Goal: Task Accomplishment & Management: Use online tool/utility

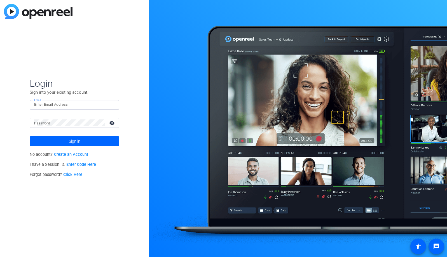
click at [102, 102] on input "Email" at bounding box center [74, 104] width 81 height 7
click at [113, 105] on div at bounding box center [111, 104] width 7 height 7
click at [109, 104] on img at bounding box center [110, 104] width 4 height 7
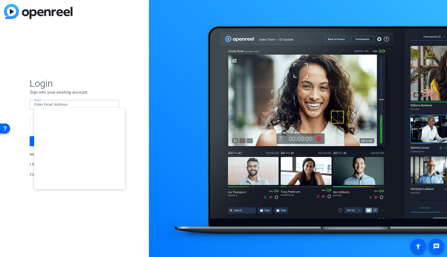
type input "[EMAIL_ADDRESS][DOMAIN_NAME]"
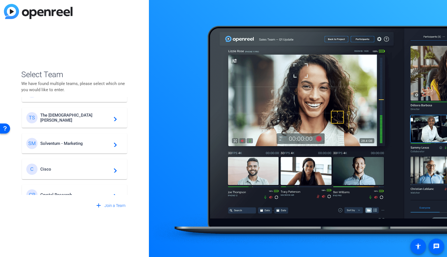
scroll to position [176, 0]
click at [70, 145] on span "Solventum - Marketing" at bounding box center [75, 143] width 70 height 5
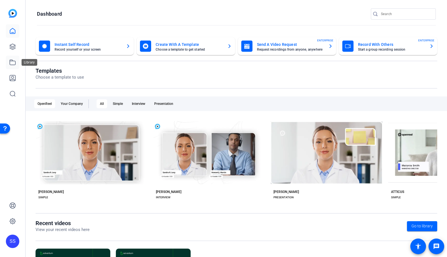
click at [13, 64] on icon at bounding box center [12, 62] width 7 height 7
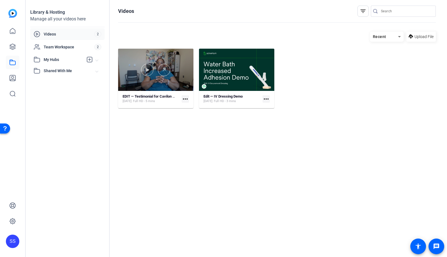
click at [136, 58] on div at bounding box center [155, 70] width 75 height 42
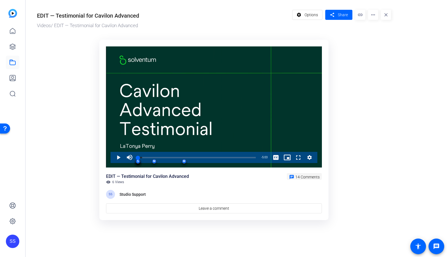
click at [309, 178] on span "14 Comments" at bounding box center [307, 177] width 24 height 4
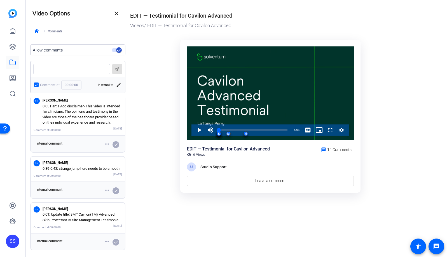
scroll to position [667, 0]
drag, startPoint x: 66, startPoint y: 219, endPoint x: 41, endPoint y: 209, distance: 27.5
click at [41, 209] on div "SM [PERSON_NAME] 0:01: Update title: 3M™ Cavilon(TM) Advanced Skin Protectant I…" at bounding box center [78, 214] width 88 height 17
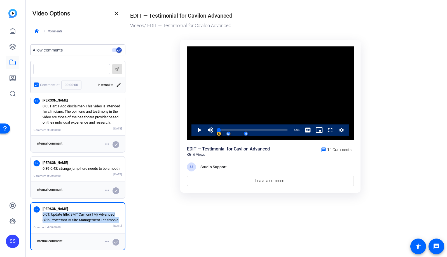
copy p "0:01: Update title: 3M™ Cavilon(TM) Advanced Skin Protectant IV Site Management…"
click at [43, 166] on p "0:39-0:43: strange jump here needs to be smooth" at bounding box center [83, 169] width 80 height 6
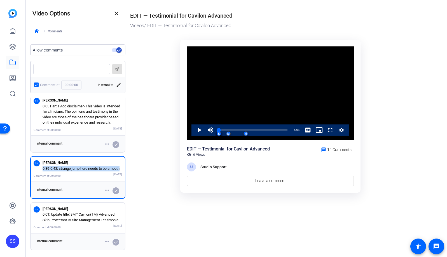
drag, startPoint x: 43, startPoint y: 158, endPoint x: 54, endPoint y: 163, distance: 12.7
click at [54, 166] on p "0:39-0:43: strange jump here needs to be smooth" at bounding box center [83, 169] width 80 height 6
copy p "0:39-0:43: strange jump here needs to be smooth"
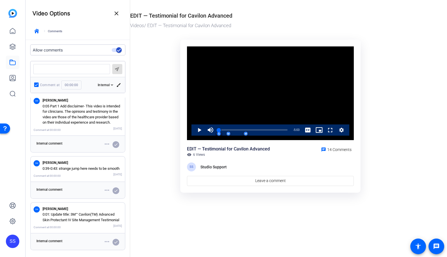
click at [156, 163] on ktd-grid "Video Player is loading. Play Video Play Mute Current Time 0:00 / Duration 5:03…" at bounding box center [270, 117] width 281 height 162
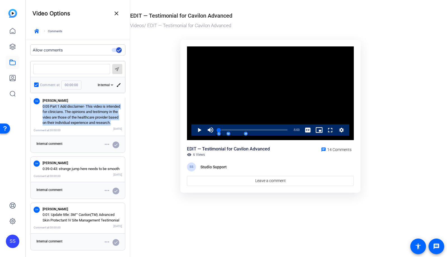
drag, startPoint x: 84, startPoint y: 145, endPoint x: 42, endPoint y: 124, distance: 46.5
click at [42, 124] on div "SM [PERSON_NAME] 0:05 Part 1 Add disclaimer- This video is intended for clinici…" at bounding box center [78, 111] width 88 height 28
copy p "0:05 Part 1 Add disclaimer- This video is intended for clinicians. The opinions…"
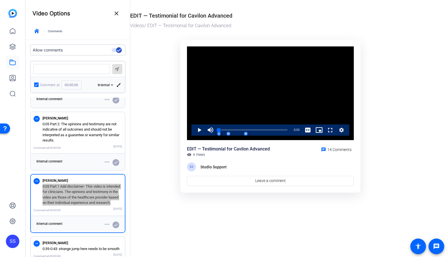
scroll to position [551, 0]
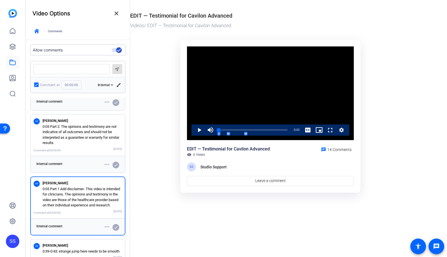
click at [142, 176] on ktd-grid "Video Player is loading. Play Video Play Mute Current Time 0:00 / Duration 5:03…" at bounding box center [270, 117] width 281 height 162
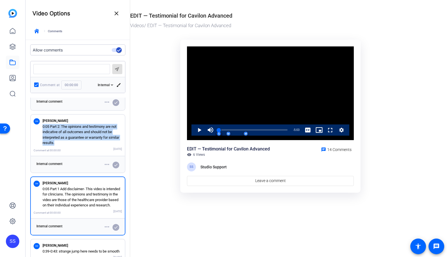
drag, startPoint x: 68, startPoint y: 159, endPoint x: 41, endPoint y: 143, distance: 31.0
click at [41, 143] on div "SM [PERSON_NAME] 0:05 Part 2: The opinions and testimony are not indicative of …" at bounding box center [78, 132] width 88 height 28
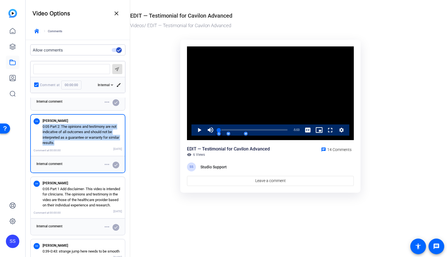
copy p "0:05 Part 2: The opinions and testimony are not indicative of all outcomes and …"
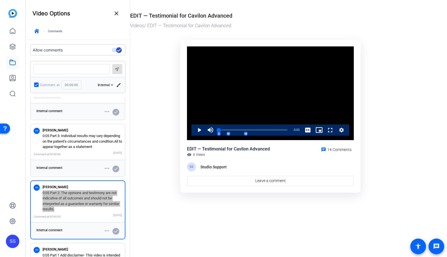
scroll to position [485, 0]
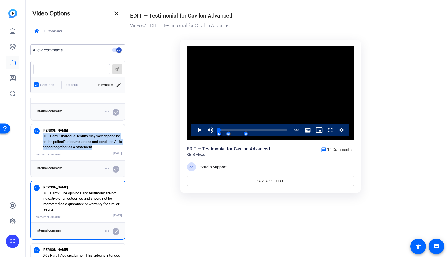
drag, startPoint x: 119, startPoint y: 163, endPoint x: 41, endPoint y: 153, distance: 78.5
click at [41, 153] on div "SM [PERSON_NAME] 0:05 Part 3: Individual results may vary depending on the pati…" at bounding box center [78, 143] width 94 height 36
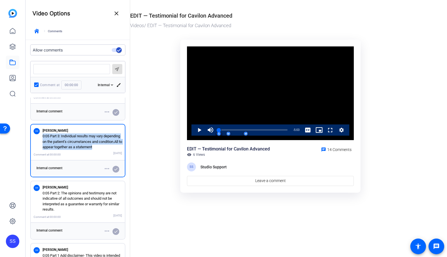
copy p "0:05 Part 3: Individual results may vary depending on the patient’s circumstanc…"
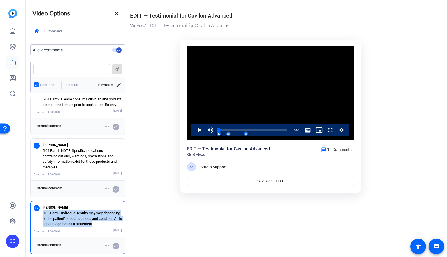
scroll to position [408, 0]
click at [61, 170] on p "5:04 Part 1: NOTE: Specific indications, contraindications, warnings, precautio…" at bounding box center [83, 159] width 80 height 22
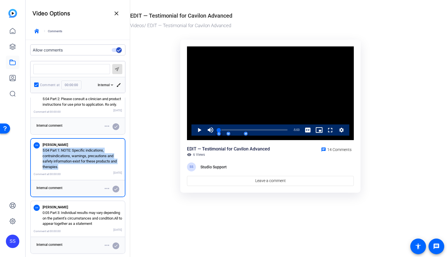
drag, startPoint x: 60, startPoint y: 184, endPoint x: 43, endPoint y: 169, distance: 22.6
click at [43, 169] on p "5:04 Part 1: NOTE: Specific indications, contraindications, warnings, precautio…" at bounding box center [83, 159] width 80 height 22
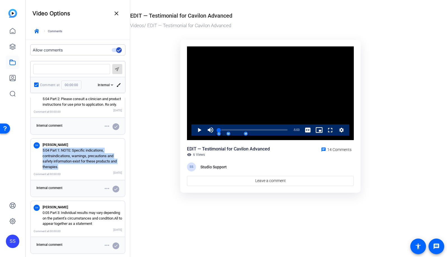
copy p "5:04 Part 1: NOTE: Specific indications, contraindications, warnings, precautio…"
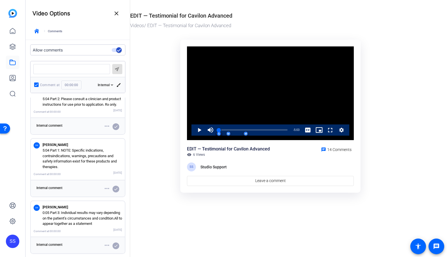
click at [85, 107] on p "5:04 Part 2: Please​ consult a clinician and product instructions for​ use prio…" at bounding box center [83, 101] width 80 height 11
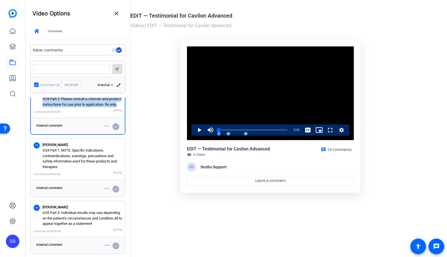
drag, startPoint x: 77, startPoint y: 120, endPoint x: 42, endPoint y: 111, distance: 35.9
click at [42, 108] on div "SM [PERSON_NAME] 5:04 Part 2: Please​ consult a clinician and product instructi…" at bounding box center [78, 98] width 88 height 17
copy p "5:04 Part 2: Please​ consult a clinician and product instructions for​ use prio…"
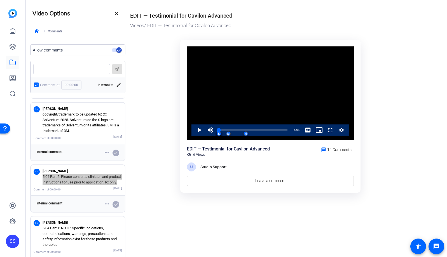
scroll to position [329, 0]
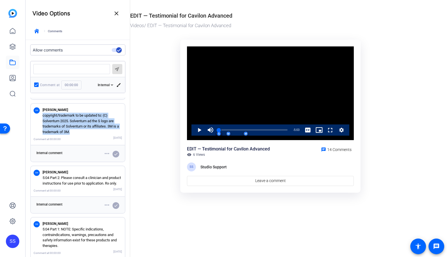
drag, startPoint x: 75, startPoint y: 143, endPoint x: 41, endPoint y: 129, distance: 36.2
click at [41, 129] on div "SM [PERSON_NAME] copyright/trademark to be updated to: (C) Solventum 2025. Solv…" at bounding box center [78, 121] width 88 height 28
copy p "copyright/trademark to be updated to: (C) Solventum 2025. Solventum ad the S lo…"
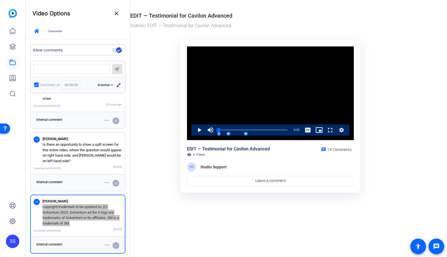
scroll to position [232, 0]
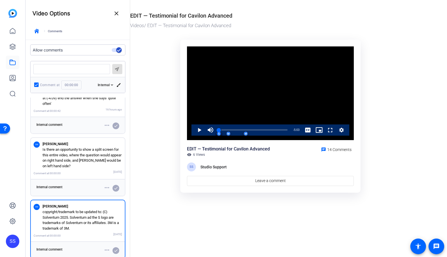
click at [96, 169] on p "Is there an opportunity to show a split screen for this entire video, where the…" at bounding box center [83, 158] width 80 height 22
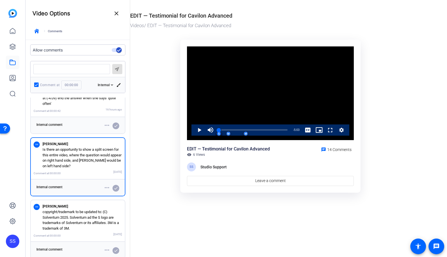
click at [74, 169] on p "Is there an opportunity to show a split screen for this entire video, where the…" at bounding box center [83, 158] width 80 height 22
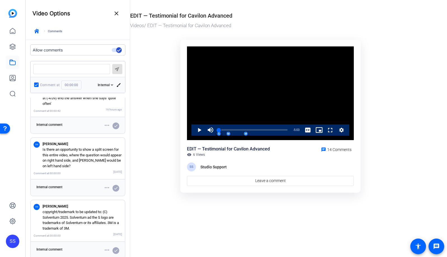
click at [66, 169] on p "Is there an opportunity to show a split screen for this entire video, where the…" at bounding box center [83, 158] width 80 height 22
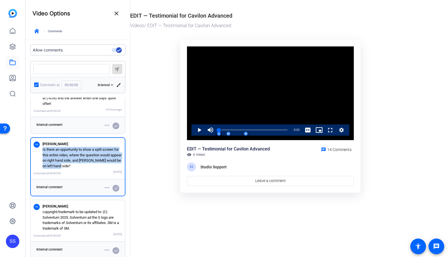
drag, startPoint x: 77, startPoint y: 177, endPoint x: 43, endPoint y: 163, distance: 37.0
click at [43, 163] on p "Is there an opportunity to show a split screen for this entire video, where the…" at bounding box center [83, 158] width 80 height 22
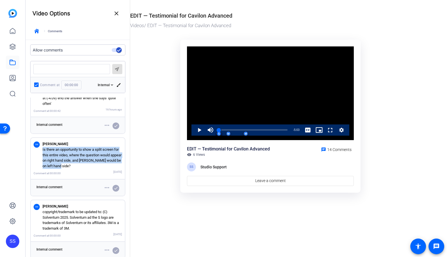
copy p "Is there an opportunity to show a split screen for this entire video, where the…"
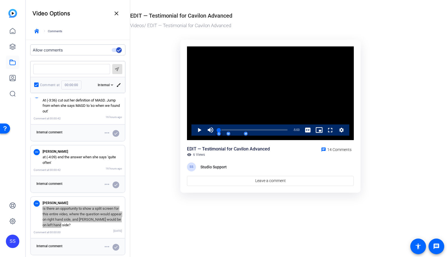
scroll to position [173, 0]
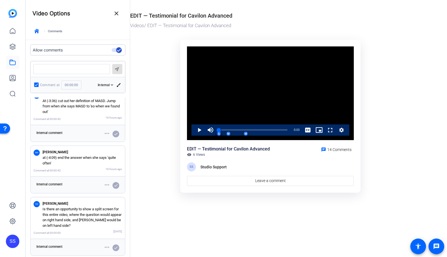
click at [59, 166] on p "at (-4:09) end the answer when she says 'quite often'" at bounding box center [83, 160] width 80 height 11
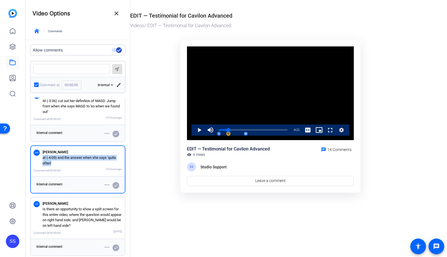
drag, startPoint x: 52, startPoint y: 174, endPoint x: 41, endPoint y: 171, distance: 11.4
click at [41, 166] on div "MM [PERSON_NAME] at (-4:09) end the answer when she says 'quite often'" at bounding box center [78, 157] width 88 height 17
copy p "at (-4:09) end the answer when she says 'quite often'"
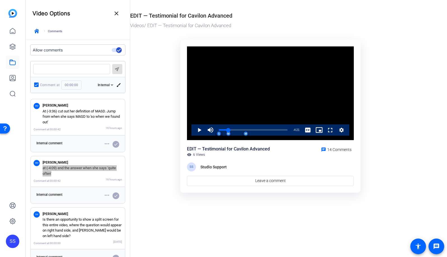
scroll to position [158, 0]
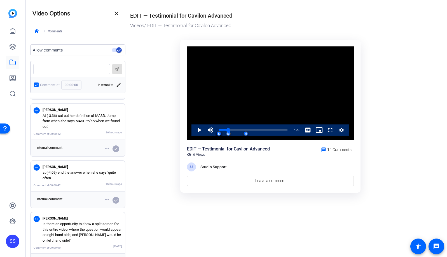
click at [62, 130] on p "At (-3:36) cut out her definition of MASD. Jump from when she says MASD to 'so …" at bounding box center [83, 121] width 80 height 17
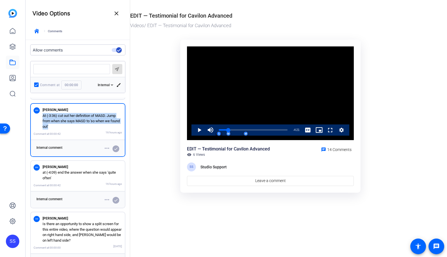
drag, startPoint x: 62, startPoint y: 137, endPoint x: 42, endPoint y: 128, distance: 21.8
click at [42, 128] on div "MM [PERSON_NAME] At (-3:36) cut out her definition of MASD. Jump from when she …" at bounding box center [78, 118] width 88 height 23
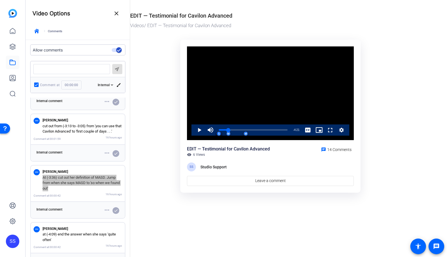
scroll to position [95, 0]
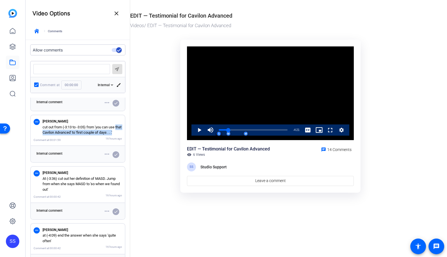
drag, startPoint x: 49, startPoint y: 144, endPoint x: 42, endPoint y: 139, distance: 8.4
click at [43, 136] on p "cut out from (-3:13 to -3:05) from 'you can use that Cavilon Advanced' to 'firs…" at bounding box center [83, 130] width 80 height 11
click at [57, 136] on p "cut out from (-3:13 to -3:05) from 'you can use that Cavilon Advanced' to 'firs…" at bounding box center [83, 130] width 80 height 11
drag, startPoint x: 50, startPoint y: 144, endPoint x: 40, endPoint y: 135, distance: 13.1
click at [40, 135] on div "MM [PERSON_NAME] cut out from (-3:13 to -3:05) from 'you can use that Cavilon A…" at bounding box center [78, 126] width 88 height 17
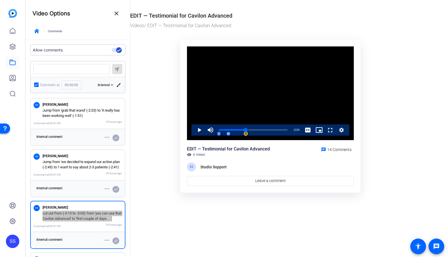
scroll to position [0, 0]
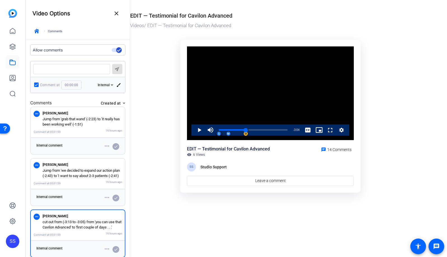
click at [144, 180] on ktd-grid "Video Player is loading. Play Video Play Mute Current Time 1:59 / Duration 5:03…" at bounding box center [270, 117] width 281 height 162
drag, startPoint x: 55, startPoint y: 181, endPoint x: 40, endPoint y: 171, distance: 17.2
click at [40, 171] on div "MM [PERSON_NAME] Jump from 'we decided to expand our action plan (-2:43) to 'I …" at bounding box center [78, 170] width 88 height 17
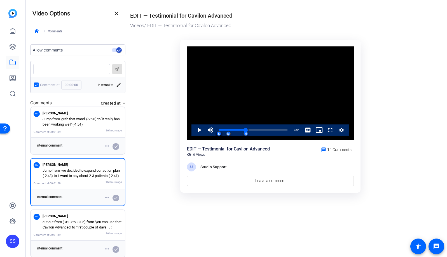
click at [94, 125] on p "Jump from 'grab that wand' (-2:23) to 'it really has been working well' (-1:51)" at bounding box center [83, 121] width 80 height 11
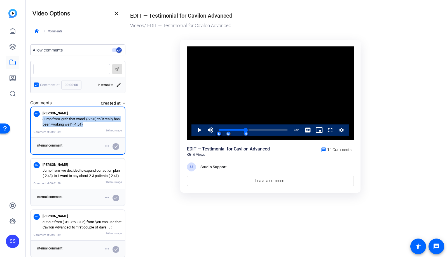
drag, startPoint x: 96, startPoint y: 125, endPoint x: 43, endPoint y: 121, distance: 53.4
click at [43, 121] on p "Jump from 'grab that wand' (-2:23) to 'it really has been working well' (-1:51)" at bounding box center [83, 121] width 80 height 11
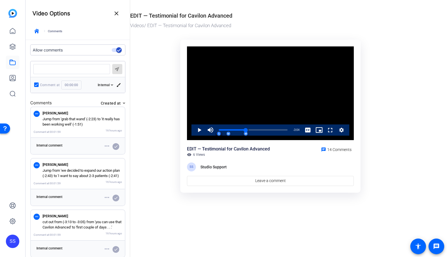
click at [122, 113] on div "Comments Created at MM [PERSON_NAME] Jump from 'grab that wand' (-2:23) to 'it …" at bounding box center [78, 178] width 104 height 160
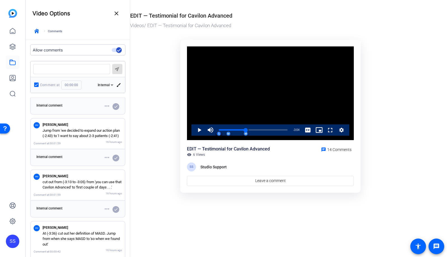
scroll to position [39, 0]
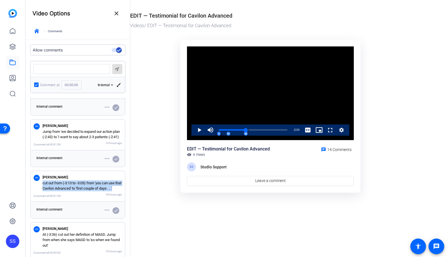
drag, startPoint x: 48, startPoint y: 199, endPoint x: 41, endPoint y: 188, distance: 12.9
click at [41, 188] on div "MM [PERSON_NAME] cut out from (-3:13 to -3:05) from 'you can use that Cavilon A…" at bounding box center [78, 182] width 88 height 17
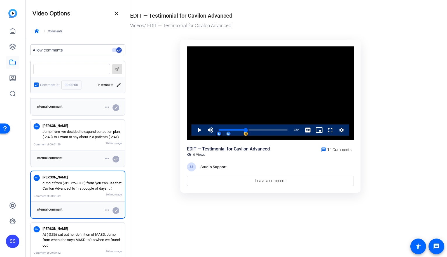
click at [174, 229] on mat-drawer-content "EDIT — Testimonial for Cavilon Advanced Videos / EDIT — Testimonial for Cavilon…" at bounding box center [287, 128] width 314 height 257
click at [116, 15] on mat-icon "close" at bounding box center [116, 13] width 7 height 7
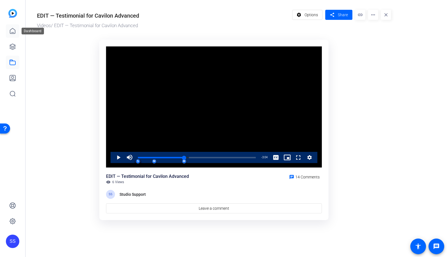
click at [10, 32] on icon at bounding box center [12, 30] width 5 height 5
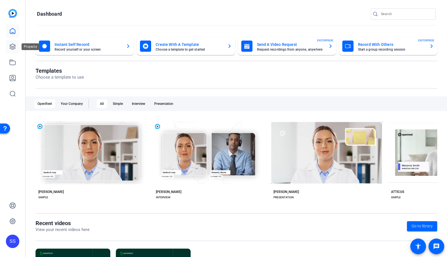
click at [14, 48] on icon at bounding box center [12, 46] width 7 height 7
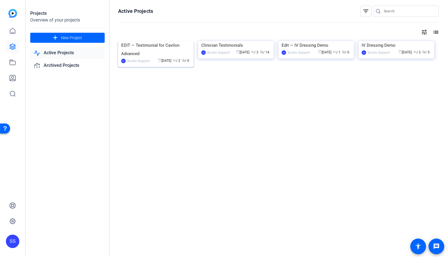
click at [156, 41] on img at bounding box center [156, 41] width 76 height 0
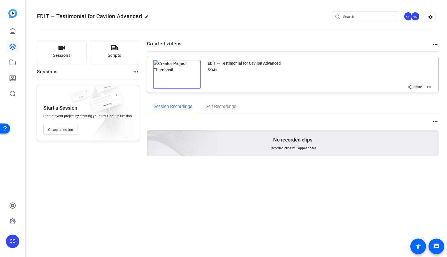
click at [431, 88] on mat-icon "more_horiz" at bounding box center [429, 87] width 7 height 7
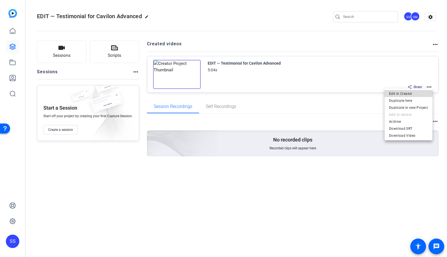
click at [424, 94] on span "Edit in Creator" at bounding box center [408, 93] width 39 height 7
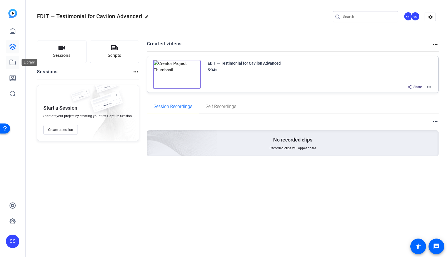
click at [8, 63] on link at bounding box center [12, 62] width 13 height 13
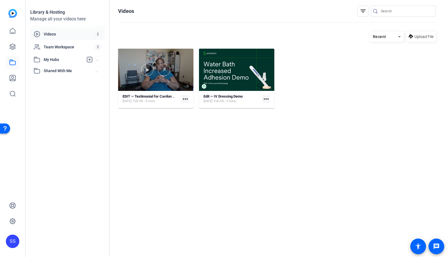
click at [168, 59] on div at bounding box center [155, 70] width 75 height 42
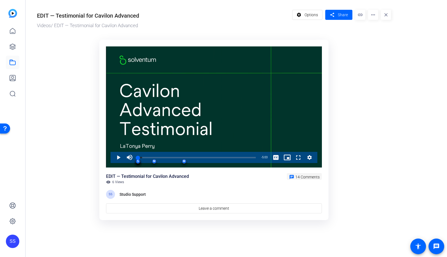
click at [299, 178] on span "14 Comments" at bounding box center [307, 177] width 24 height 4
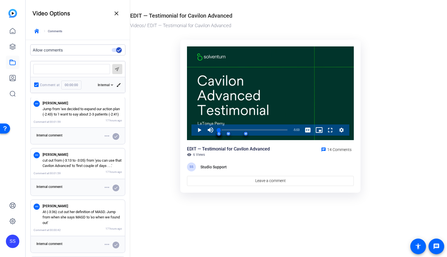
scroll to position [63, 0]
click at [78, 168] on p "cut out from (-3:13 to -3:05) from 'you can use that Cavilon Advanced' to 'firs…" at bounding box center [83, 162] width 80 height 11
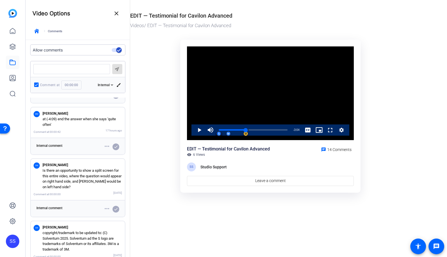
scroll to position [220, 0]
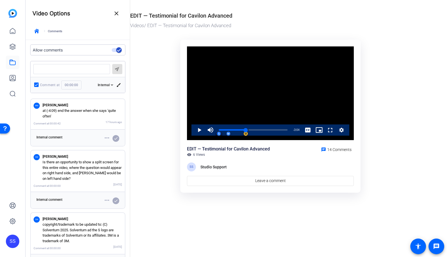
click at [80, 119] on p "at (-4:09) end the answer when she says 'quite often'" at bounding box center [83, 113] width 80 height 11
click at [194, 131] on span "Video Player" at bounding box center [194, 130] width 0 height 11
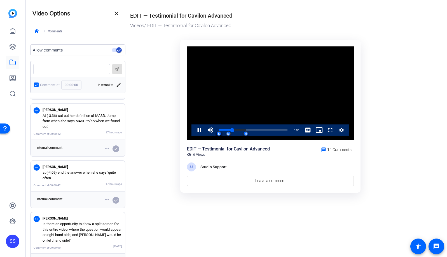
scroll to position [151, 0]
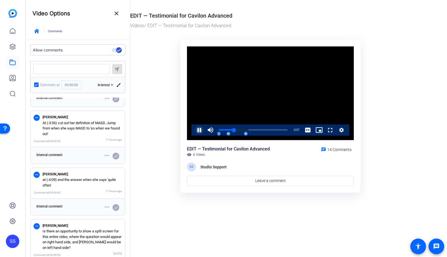
click at [194, 132] on span "Video Player" at bounding box center [194, 130] width 0 height 11
click at [234, 130] on div "1:05" at bounding box center [226, 129] width 15 height 1
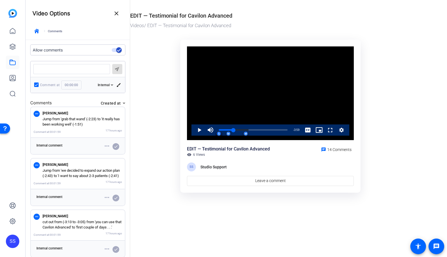
click at [83, 124] on p "Jump from 'grab that wand' (-2:23) to 'it really has been working well' (-1:51)" at bounding box center [83, 121] width 80 height 11
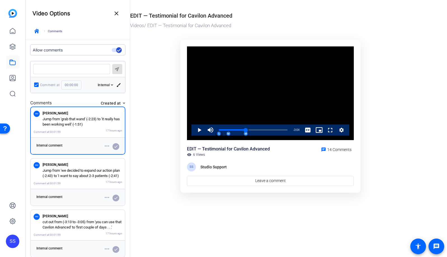
click at [81, 122] on p "Jump from 'grab that wand' (-2:23) to 'it really has been working well' (-1:51)" at bounding box center [83, 121] width 80 height 11
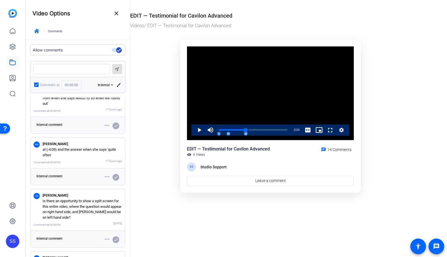
scroll to position [206, 0]
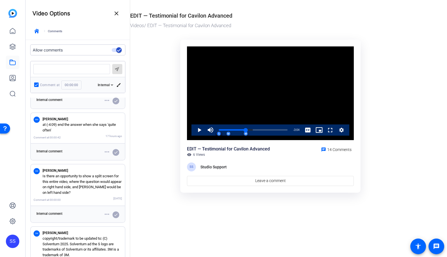
click at [79, 141] on div "Comment at 00:00:42 17 hours ago" at bounding box center [78, 137] width 88 height 6
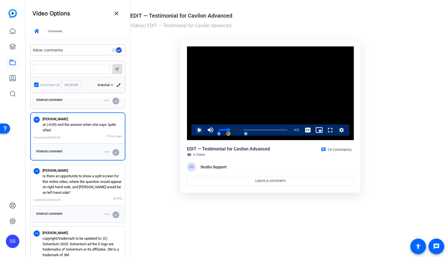
click at [194, 130] on span "Video Player" at bounding box center [194, 130] width 0 height 11
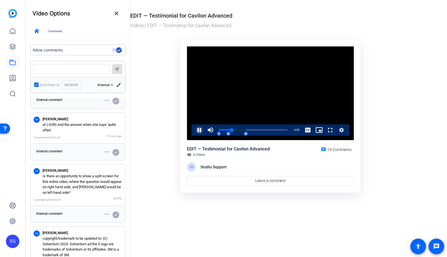
click at [194, 131] on span "Video Player" at bounding box center [194, 130] width 0 height 11
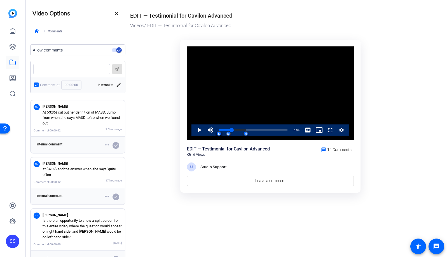
scroll to position [160, 0]
click at [86, 127] on p "At (-3:36) cut out her definition of MASD. Jump from when she says MASD to 'so …" at bounding box center [83, 119] width 80 height 17
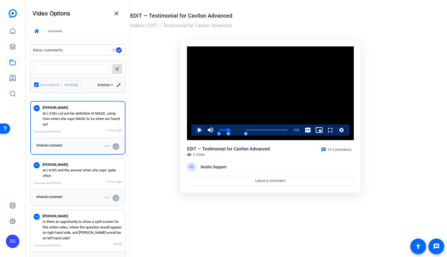
click at [194, 130] on span "Video Player" at bounding box center [194, 130] width 0 height 11
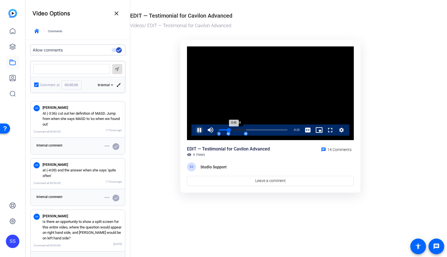
click at [234, 130] on div "Loaded : 39.50% 1:08 0:45 M M M M M S S S S S S S S S" at bounding box center [253, 129] width 69 height 1
click at [239, 130] on div "Loaded : 43.18% 1:29 1:09 M M M M M S S S S S S S S S" at bounding box center [253, 129] width 69 height 1
click at [237, 129] on div "Loaded : 49.51% 1:19 1:32 M M M M M S S S S S S S S S" at bounding box center [253, 129] width 69 height 1
click at [194, 128] on span "Video Player" at bounding box center [194, 130] width 0 height 11
click at [237, 130] on div "1:19" at bounding box center [228, 129] width 18 height 1
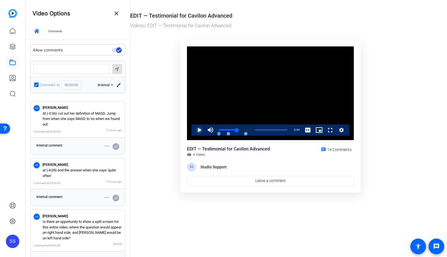
click at [194, 131] on span "Video Player" at bounding box center [194, 130] width 0 height 11
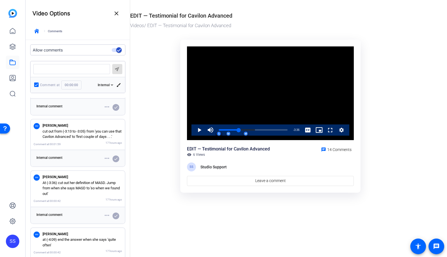
scroll to position [88, 0]
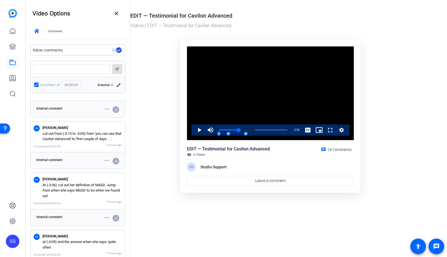
click at [85, 142] on p "cut out from (-3:13 to -3:05) from 'you can use that Cavilon Advanced' to 'firs…" at bounding box center [83, 136] width 80 height 11
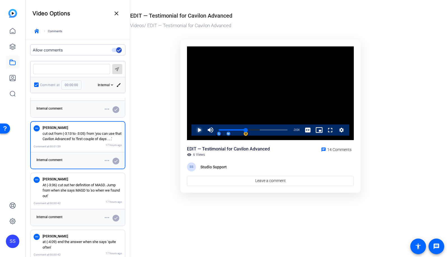
click at [194, 132] on span "Video Player" at bounding box center [194, 130] width 0 height 11
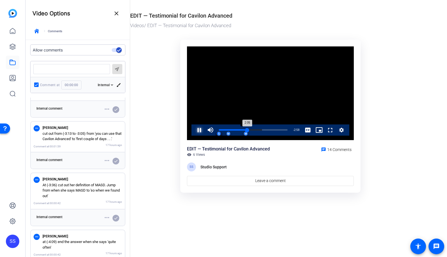
click at [245, 127] on div "Loaded : 62.68% 1:55 2:05 M M M M M S S S S S S S S S" at bounding box center [253, 130] width 74 height 11
click at [242, 129] on div "Loaded : 62.68% 1:40 1:55 M M M M M S S S S S S S S S" at bounding box center [253, 130] width 74 height 11
click at [242, 129] on div "1:41" at bounding box center [230, 129] width 23 height 1
click at [194, 129] on span "Video Player" at bounding box center [194, 130] width 0 height 11
click at [242, 129] on div "1:46" at bounding box center [231, 129] width 24 height 1
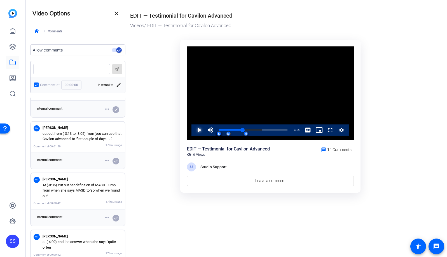
click at [194, 129] on span "Video Player" at bounding box center [194, 130] width 0 height 11
click at [194, 131] on span "Video Player" at bounding box center [194, 130] width 0 height 11
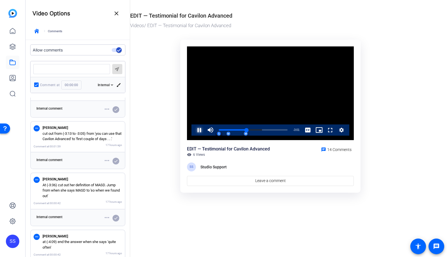
click at [194, 131] on span "Video Player" at bounding box center [194, 130] width 0 height 11
click at [245, 129] on div "1:56" at bounding box center [232, 129] width 26 height 1
click at [194, 130] on span "Video Player" at bounding box center [194, 130] width 0 height 11
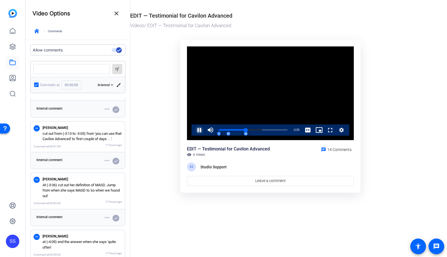
click at [194, 130] on span "Video Player" at bounding box center [194, 130] width 0 height 11
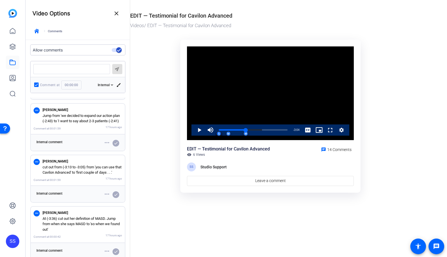
scroll to position [34, 0]
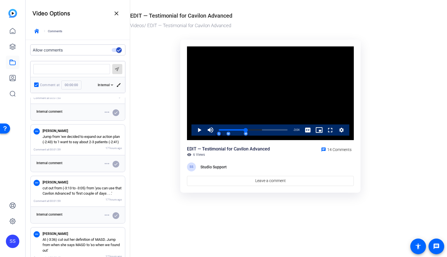
click at [68, 143] on p "Jump from 'we decided to expand our action plan (-2:43) to 'I want to say about…" at bounding box center [83, 139] width 80 height 11
click at [62, 141] on p "Jump from 'we decided to expand our action plan (-2:43) to 'I want to say about…" at bounding box center [83, 139] width 80 height 11
click at [71, 141] on p "Jump from 'we decided to expand our action plan (-2:43) to 'I want to say about…" at bounding box center [83, 139] width 80 height 11
click at [85, 138] on p "Jump from 'we decided to expand our action plan (-2:43) to 'I want to say about…" at bounding box center [83, 139] width 80 height 11
click at [57, 139] on p "Jump from 'we decided to expand our action plan (-2:43) to 'I want to say about…" at bounding box center [83, 139] width 80 height 11
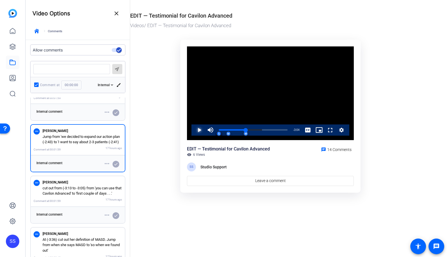
click at [194, 129] on span "Video Player" at bounding box center [194, 130] width 0 height 11
click at [70, 141] on p "Jump from 'we decided to expand our action plan (-2:43) to 'I want to say about…" at bounding box center [83, 139] width 80 height 11
click at [75, 161] on div "Internal comment more_horiz check" at bounding box center [78, 164] width 94 height 16
click at [70, 143] on p "Jump from 'we decided to expand our action plan (-2:43) to 'I want to say about…" at bounding box center [83, 139] width 80 height 11
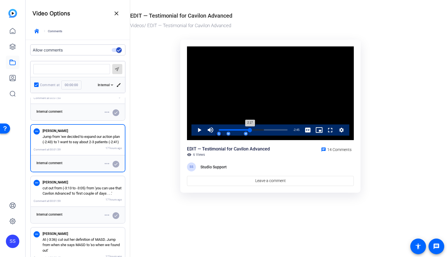
click at [250, 130] on div "2:17" at bounding box center [234, 129] width 31 height 1
click at [194, 132] on span "Video Player" at bounding box center [194, 130] width 0 height 11
click at [250, 130] on div "2:17" at bounding box center [234, 129] width 31 height 1
click at [194, 130] on span "Video Player" at bounding box center [194, 130] width 0 height 11
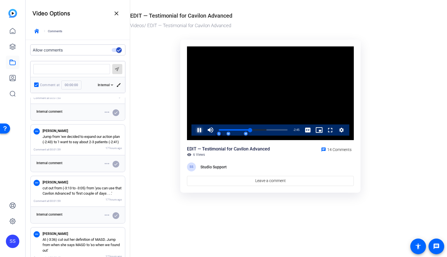
click at [194, 130] on span "Video Player" at bounding box center [194, 130] width 0 height 11
click at [194, 132] on span "Video Player" at bounding box center [194, 130] width 0 height 11
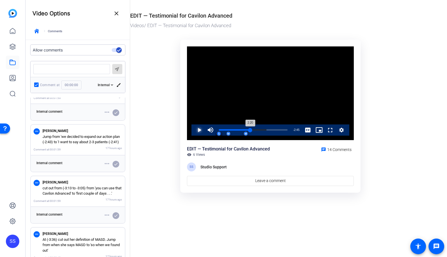
click at [250, 130] on div "2:20" at bounding box center [234, 129] width 31 height 1
click at [194, 131] on span "Video Player" at bounding box center [194, 130] width 0 height 11
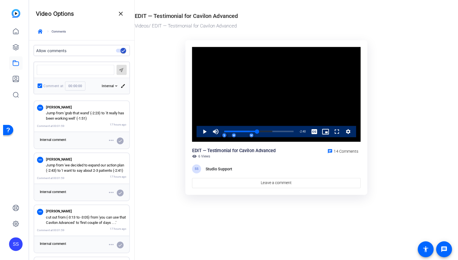
scroll to position [0, 0]
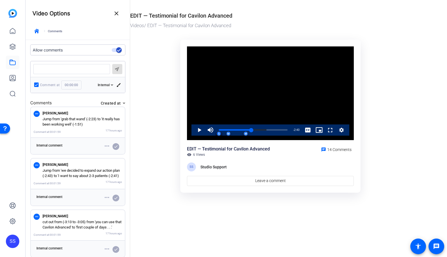
click at [73, 123] on p "Jump from 'grab that wand' (-2:23) to 'it really has been working well' (-1:51)" at bounding box center [83, 121] width 80 height 11
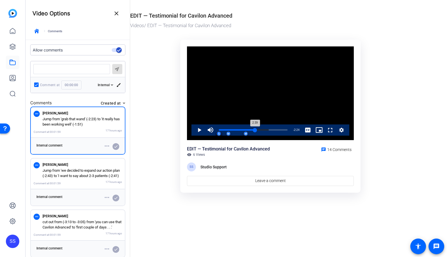
drag, startPoint x: 247, startPoint y: 130, endPoint x: 255, endPoint y: 130, distance: 8.4
click at [255, 130] on div "2:39" at bounding box center [237, 129] width 36 height 1
click at [194, 129] on span "Video Player" at bounding box center [194, 130] width 0 height 11
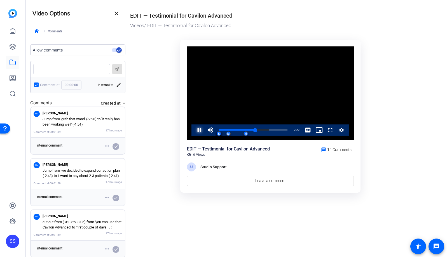
click at [194, 129] on span "Video Player" at bounding box center [194, 130] width 0 height 11
click at [254, 129] on div "2:36" at bounding box center [236, 129] width 35 height 1
click at [194, 131] on span "Video Player" at bounding box center [194, 130] width 0 height 11
click at [194, 130] on span "Video Player" at bounding box center [194, 130] width 0 height 11
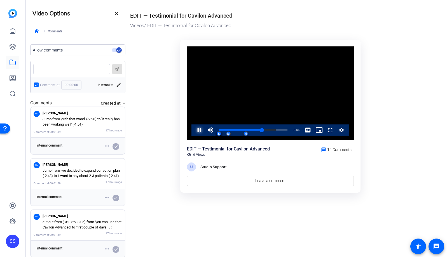
click at [194, 130] on span "Video Player" at bounding box center [194, 130] width 0 height 11
click at [260, 131] on div "3:05" at bounding box center [240, 129] width 42 height 1
click at [194, 131] on span "Video Player" at bounding box center [194, 130] width 0 height 11
click at [116, 16] on mat-icon "close" at bounding box center [116, 13] width 7 height 7
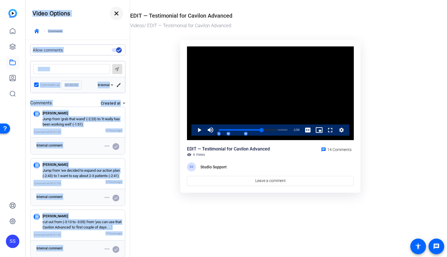
click at [116, 16] on mat-drawer-container "Video Options close keyboard_arrow_right Comments Allow comments send Comment a…" at bounding box center [235, 128] width 419 height 257
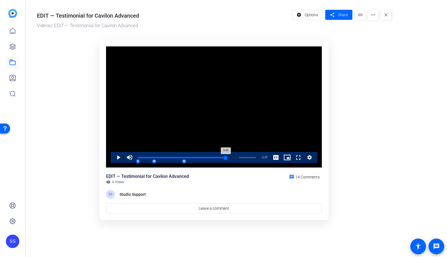
click at [226, 157] on div "Loaded : 85.86% 3:46 3:46 M M M M M S S S S S S S S S" at bounding box center [197, 157] width 118 height 1
click at [236, 156] on div "Loaded : 85.86% 4:08 3:46 M M M M M S S S S S S S S S" at bounding box center [196, 157] width 123 height 11
click at [243, 157] on div "Loaded : 85.86% 4:28 4:12 M M M M M S S S S S S S S S" at bounding box center [196, 157] width 123 height 11
click at [248, 157] on div "4:42" at bounding box center [248, 157] width 0 height 1
drag, startPoint x: 248, startPoint y: 157, endPoint x: 251, endPoint y: 158, distance: 3.3
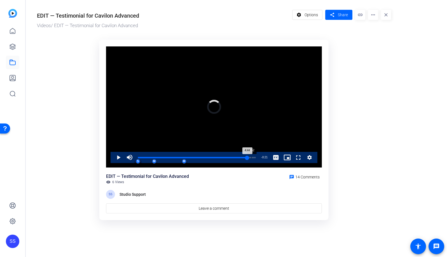
click at [251, 158] on div "Loaded : 0.00% 4:52 4:44 M M M M M S S S S S S S S S" at bounding box center [197, 157] width 118 height 1
drag, startPoint x: 251, startPoint y: 157, endPoint x: 257, endPoint y: 159, distance: 6.6
click at [257, 159] on div "Loaded : 0.00% 5:03 4:50 M M M M M S S S S S S S S S" at bounding box center [196, 157] width 123 height 11
click at [256, 158] on div "Loaded : 0.00% 5:03 4:55 M M M M M S S S S S S S S S" at bounding box center [197, 157] width 118 height 1
click at [113, 158] on span "Video Player" at bounding box center [113, 157] width 0 height 11
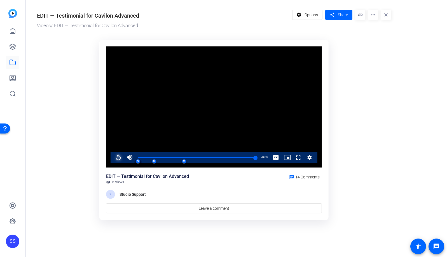
click at [113, 158] on span "Video Player" at bounding box center [113, 157] width 0 height 11
click at [113, 157] on span "Video Player" at bounding box center [113, 157] width 0 height 11
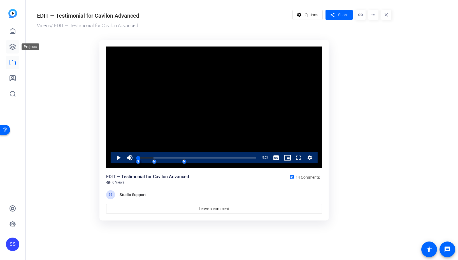
click at [12, 48] on icon at bounding box center [13, 47] width 6 height 6
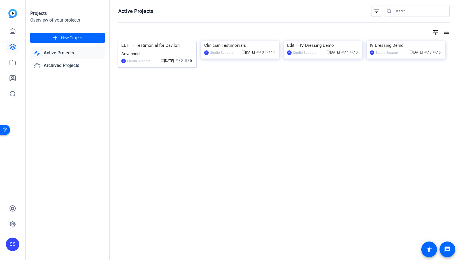
click at [169, 41] on img at bounding box center [157, 41] width 78 height 0
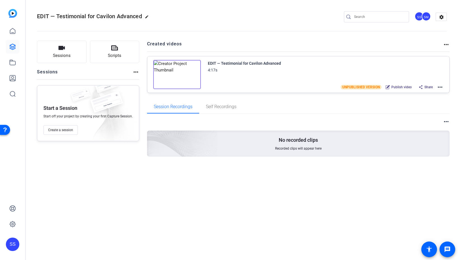
click at [440, 87] on mat-icon "more_horiz" at bounding box center [440, 87] width 7 height 7
click at [432, 98] on span "Duplicate here" at bounding box center [419, 100] width 39 height 7
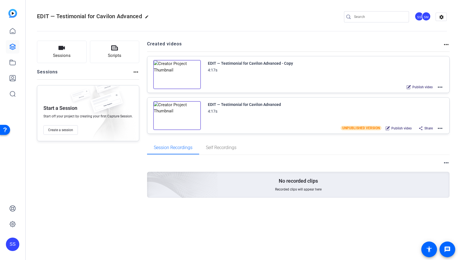
click at [441, 88] on mat-icon "more_horiz" at bounding box center [440, 87] width 7 height 7
click at [435, 92] on span "Edit in Creator" at bounding box center [419, 93] width 39 height 7
click at [9, 61] on icon at bounding box center [12, 62] width 7 height 7
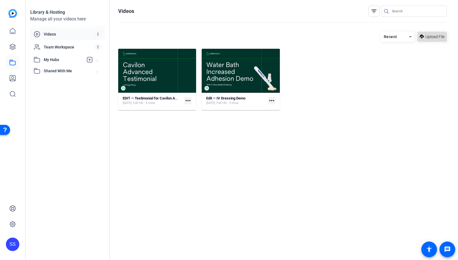
click at [430, 37] on span "Upload File" at bounding box center [434, 37] width 19 height 6
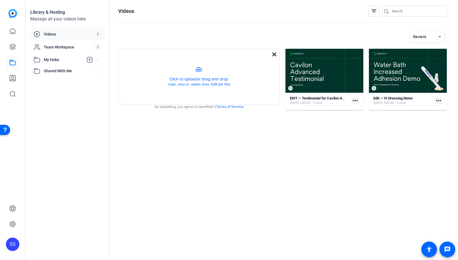
click at [275, 56] on mat-icon "close" at bounding box center [274, 54] width 7 height 7
